Goal: Find specific page/section: Locate a particular part of the current website

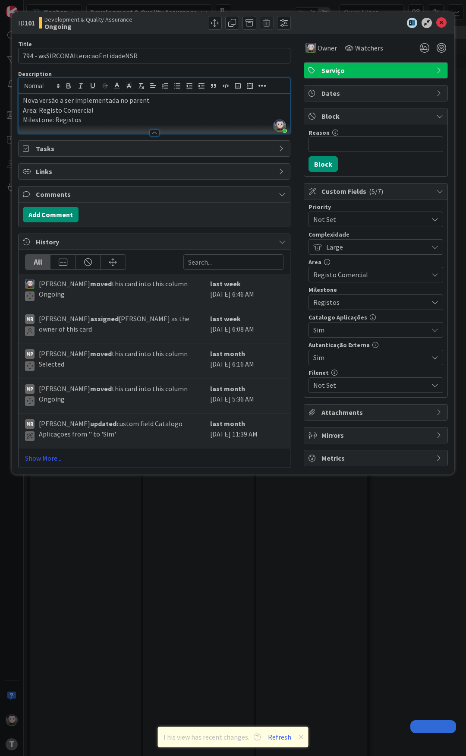
click at [446, 19] on icon at bounding box center [441, 23] width 10 height 10
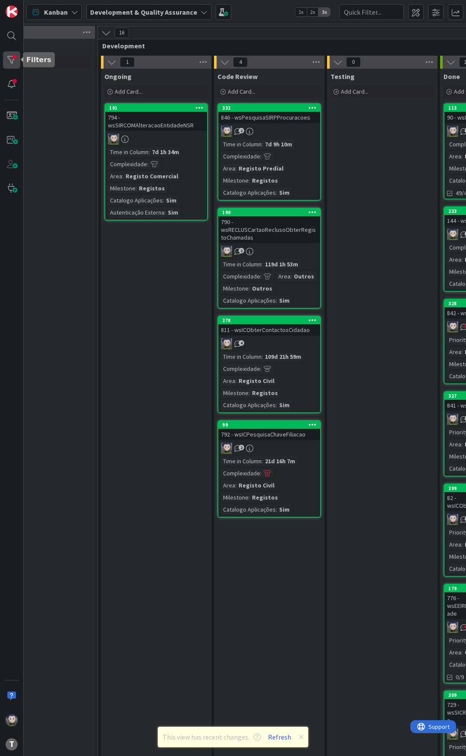
click at [11, 62] on div at bounding box center [11, 59] width 17 height 17
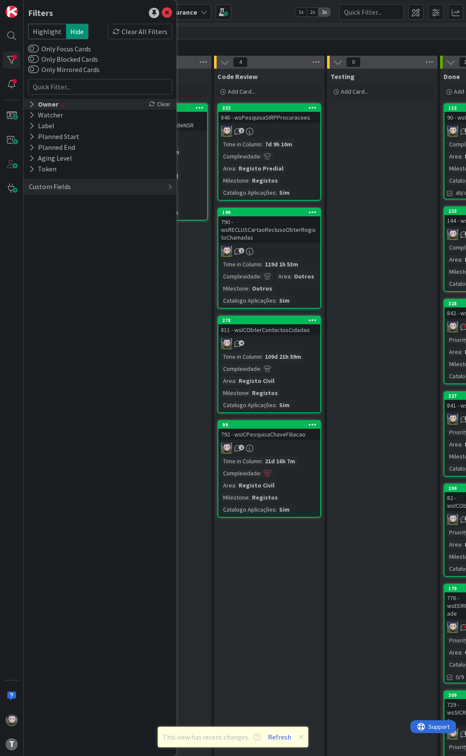
click at [31, 106] on icon at bounding box center [32, 104] width 6 height 7
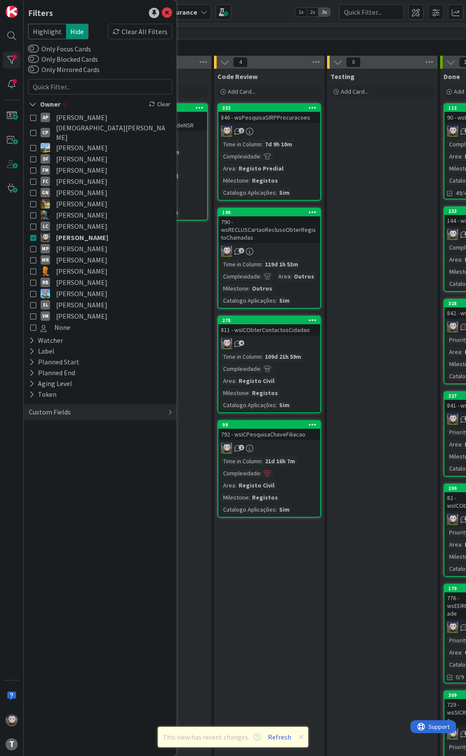
click at [33, 212] on icon at bounding box center [33, 215] width 6 height 6
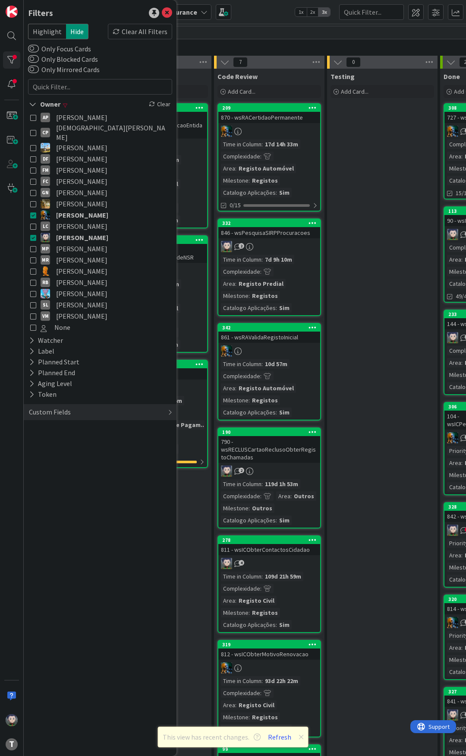
click at [32, 234] on icon at bounding box center [33, 237] width 6 height 6
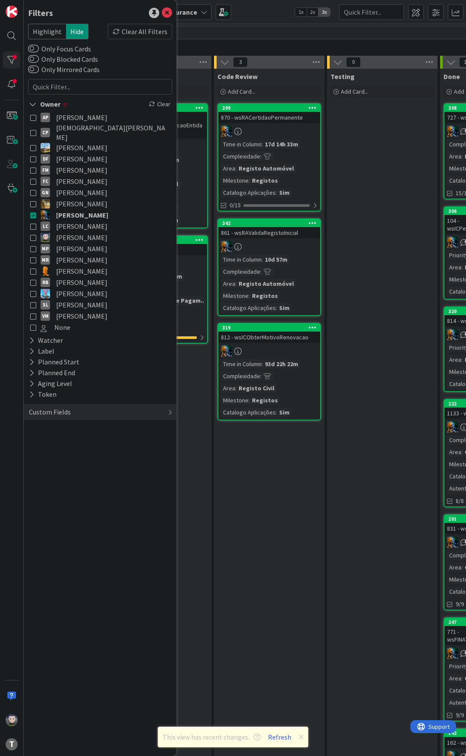
click at [341, 207] on div "Testing Add Card..." at bounding box center [382, 630] width 110 height 1122
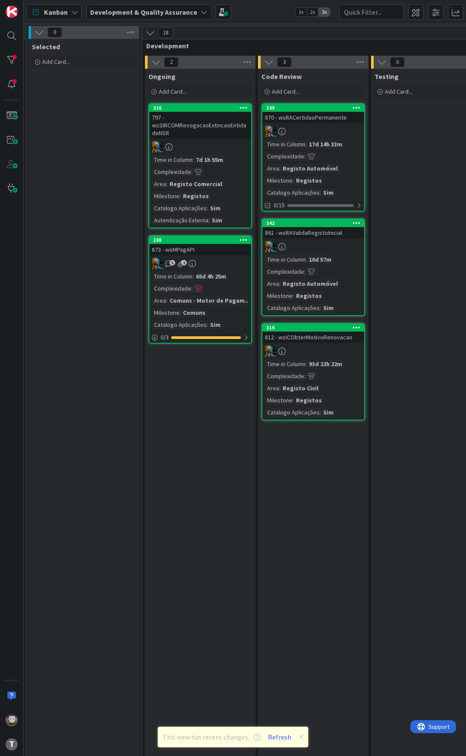
scroll to position [0, 345]
click at [195, 124] on div "797 - wsSIRCOMRevogacaoExtincaoEntidadeNSR" at bounding box center [199, 125] width 102 height 27
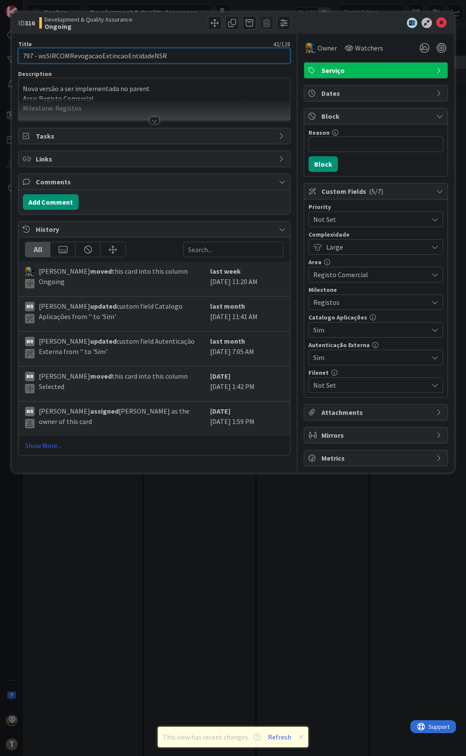
click at [114, 54] on input "797 - wsSIRCOMRevogacaoExtincaoEntidadeNSR" at bounding box center [154, 56] width 272 height 16
drag, startPoint x: 146, startPoint y: 8, endPoint x: 443, endPoint y: 20, distance: 296.8
click at [443, 20] on icon at bounding box center [441, 23] width 10 height 10
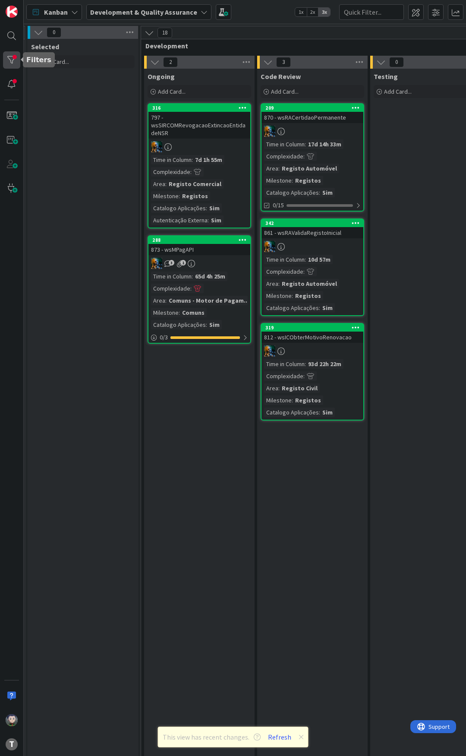
click at [17, 58] on div at bounding box center [11, 59] width 17 height 17
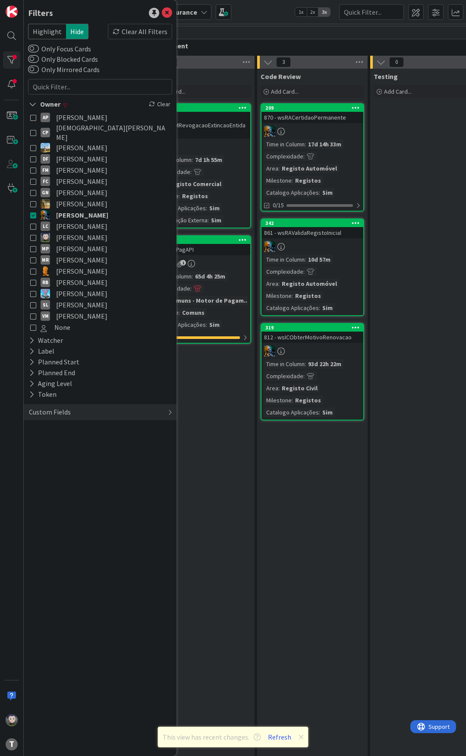
click at [33, 234] on icon at bounding box center [33, 237] width 6 height 6
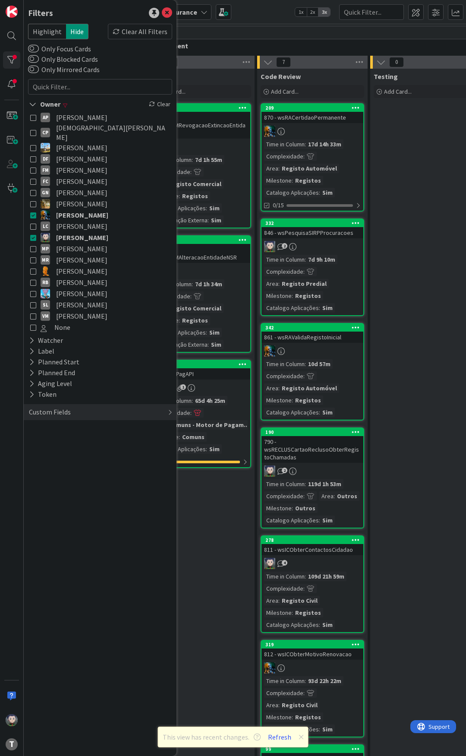
click at [33, 212] on icon at bounding box center [33, 215] width 6 height 6
